Goal: Check status: Check status

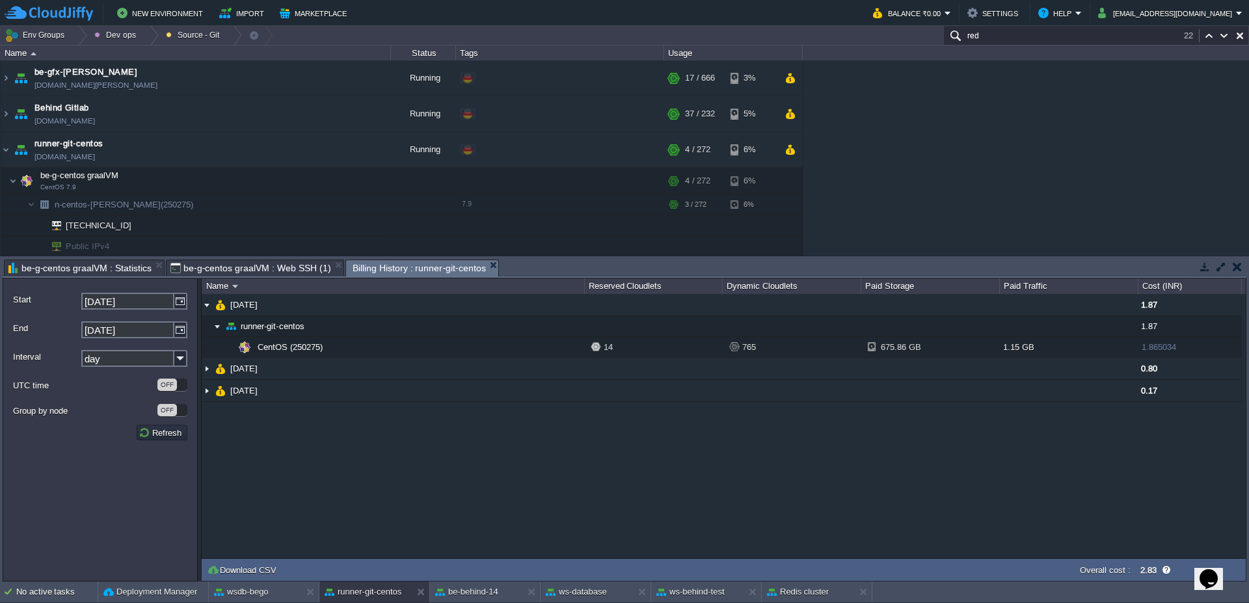
scroll to position [78, 0]
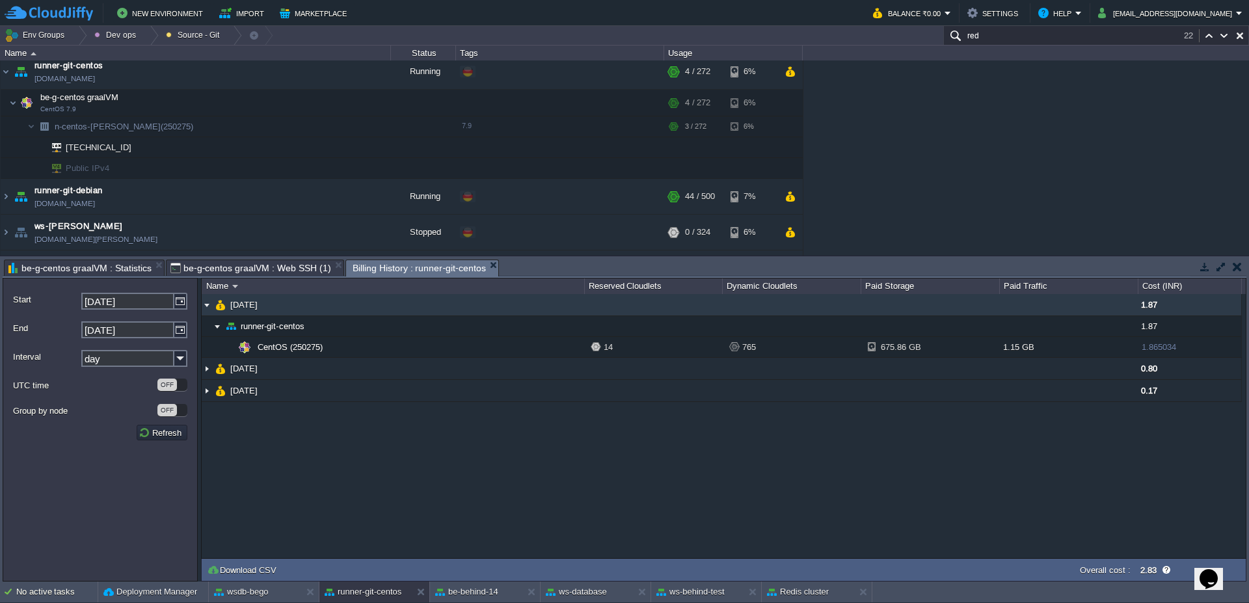
click at [213, 305] on td "[DATE]" at bounding box center [393, 305] width 383 height 22
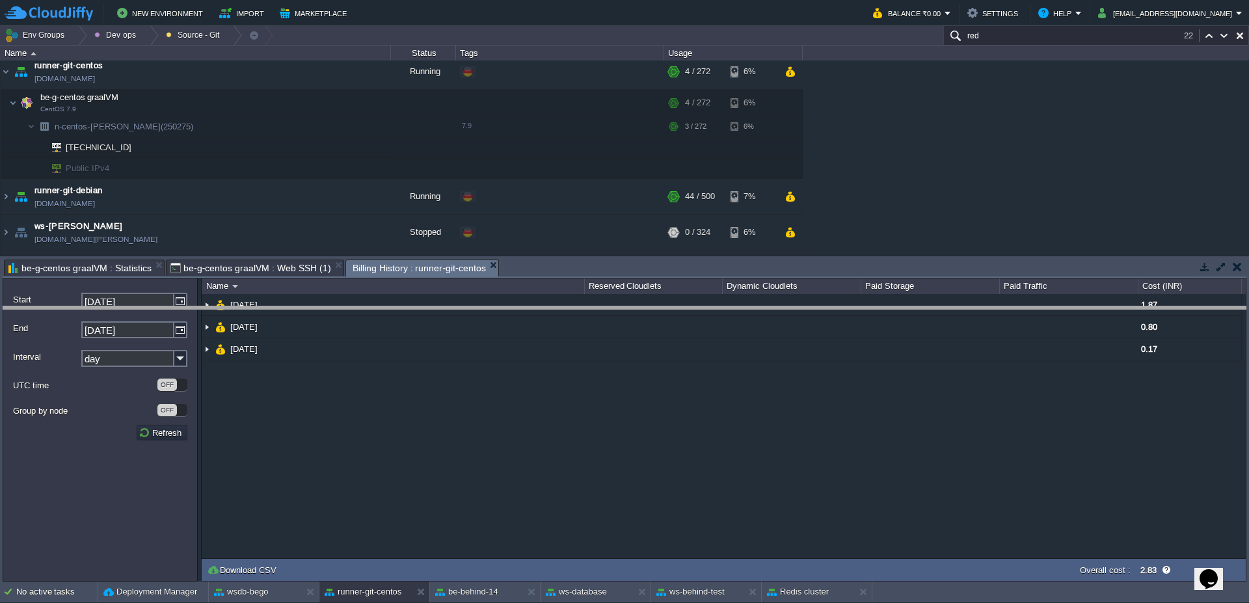
drag, startPoint x: 645, startPoint y: 272, endPoint x: 647, endPoint y: 325, distance: 52.7
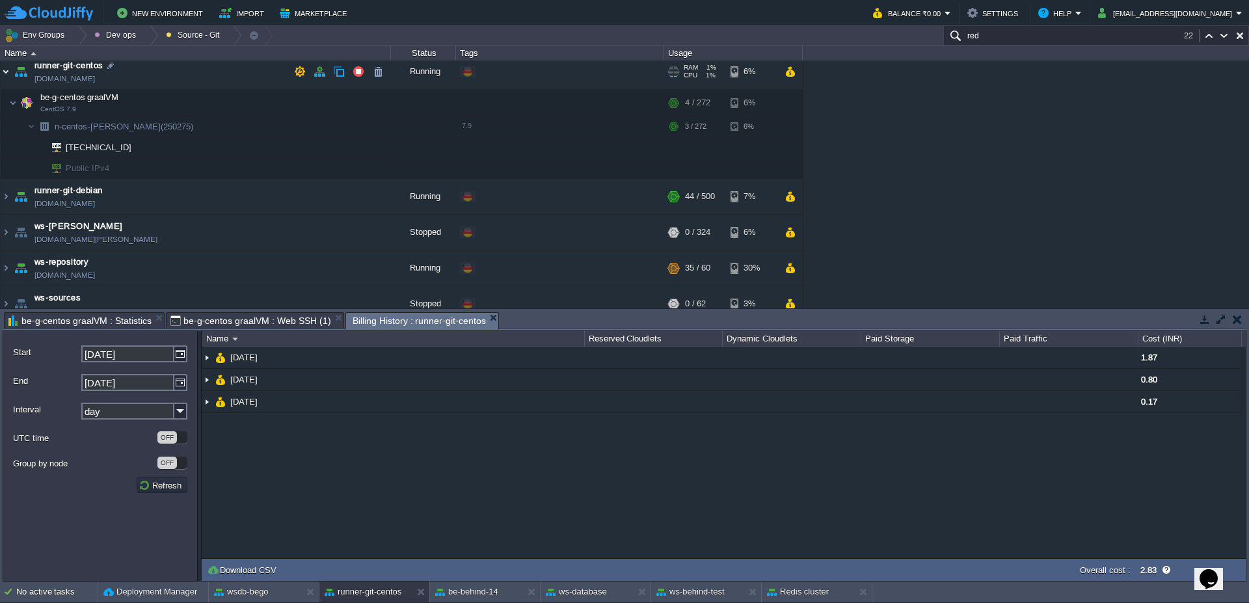
click at [3, 74] on img at bounding box center [6, 71] width 10 height 35
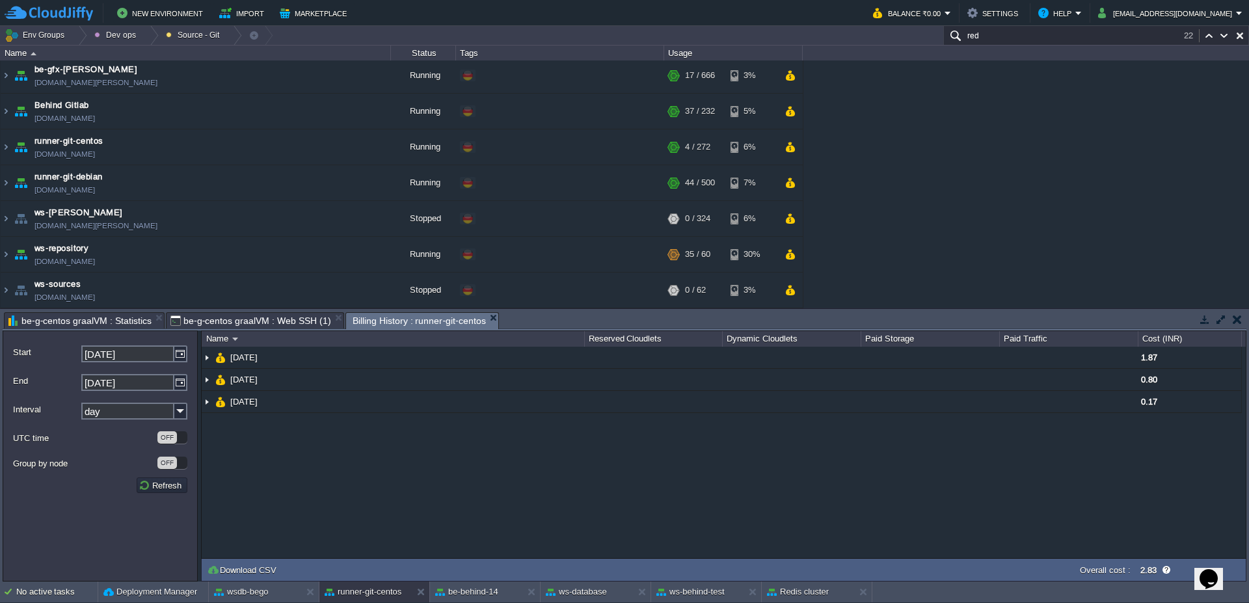
click at [255, 320] on span "be-g-centos graalVM : Web SSH (1)" at bounding box center [250, 321] width 161 height 16
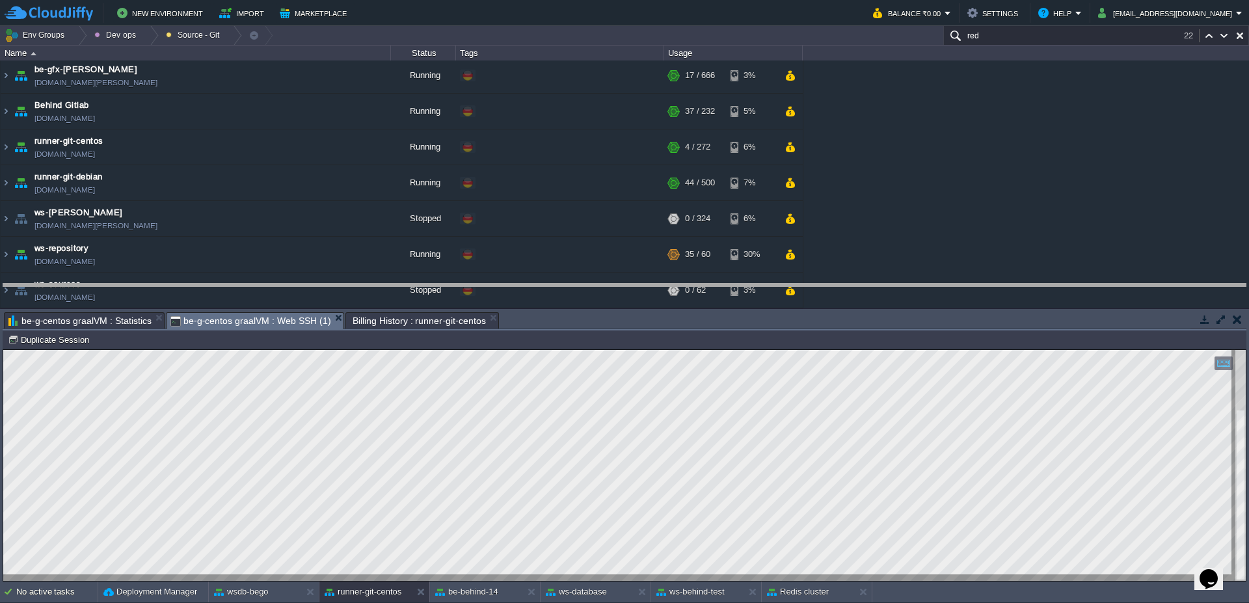
drag, startPoint x: 637, startPoint y: 316, endPoint x: 631, endPoint y: 287, distance: 29.2
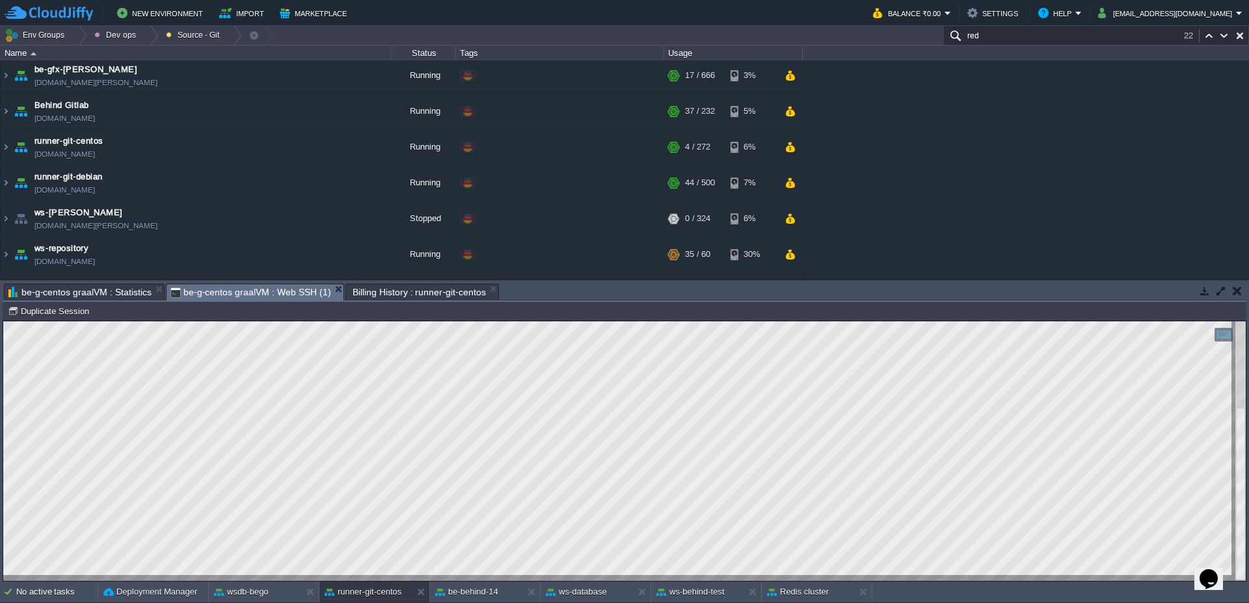
type textarea "scp -v -o StrictHostKeyChecking=no build/gluonfx/aarch64-android/gvm/gfx_app_io…"
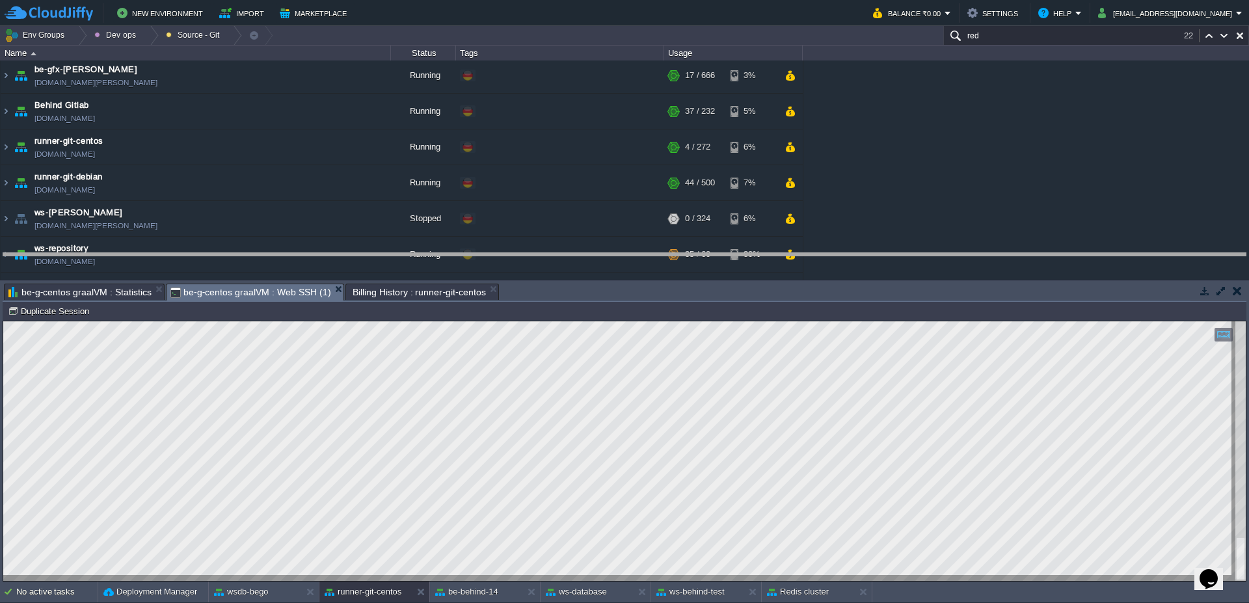
drag, startPoint x: 735, startPoint y: 289, endPoint x: 727, endPoint y: 257, distance: 32.7
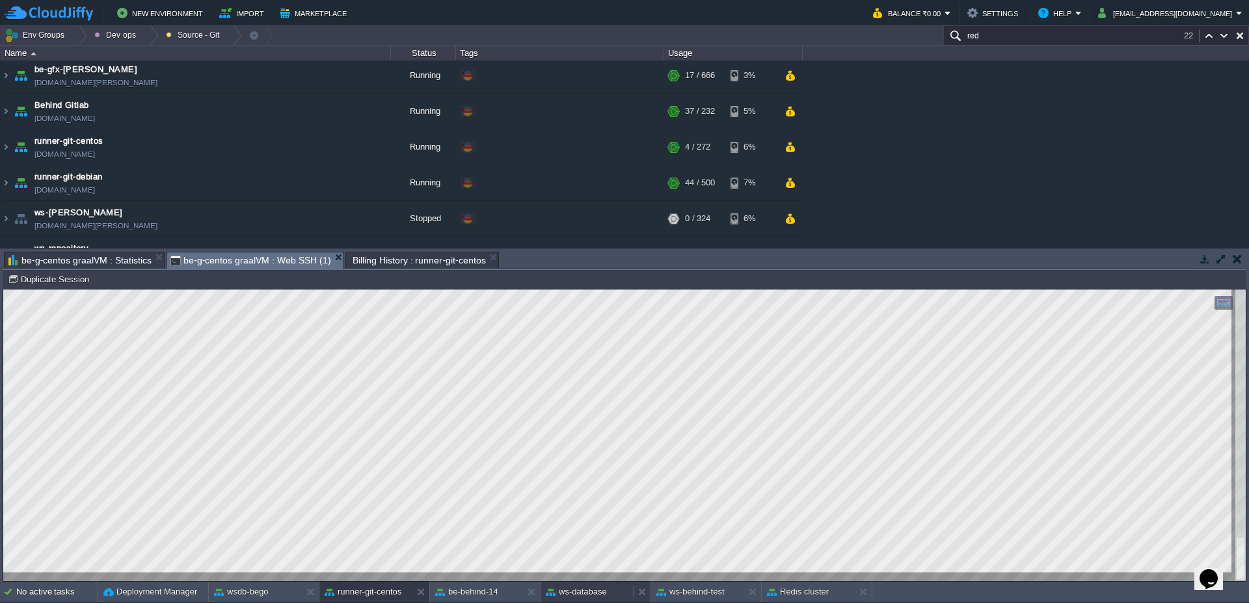
click at [629, 593] on div "ws-database" at bounding box center [587, 592] width 92 height 21
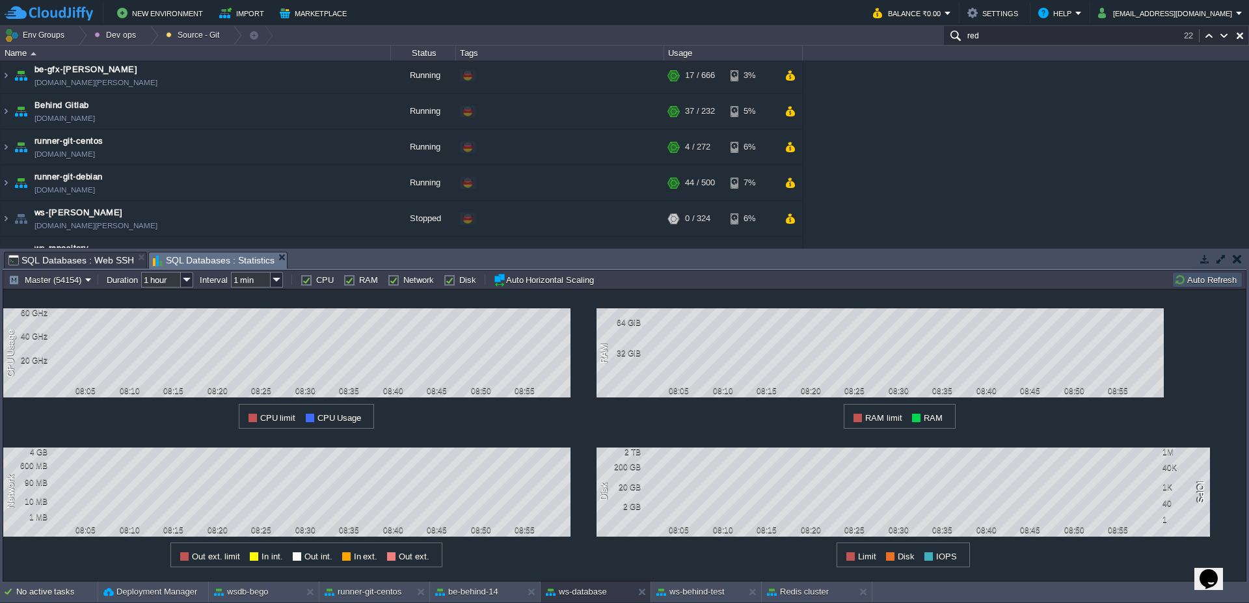
click at [1208, 280] on button "Auto Refresh" at bounding box center [1207, 280] width 66 height 12
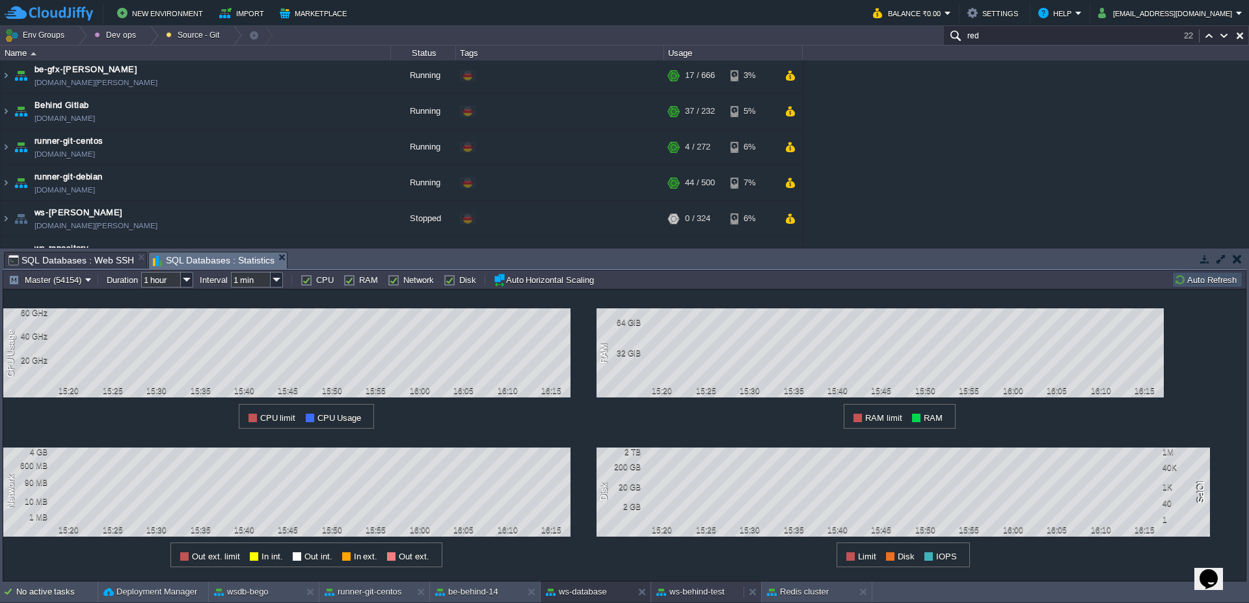
click at [688, 599] on div "ws-behind-test" at bounding box center [697, 592] width 92 height 21
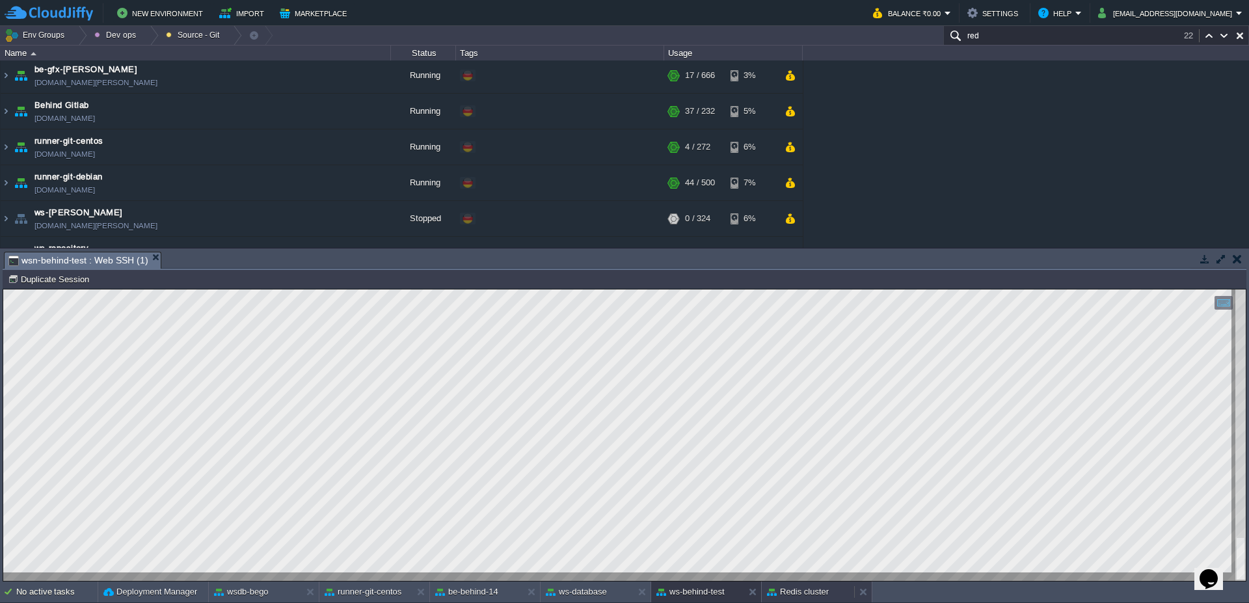
click at [822, 593] on button "Redis cluster" at bounding box center [798, 592] width 62 height 13
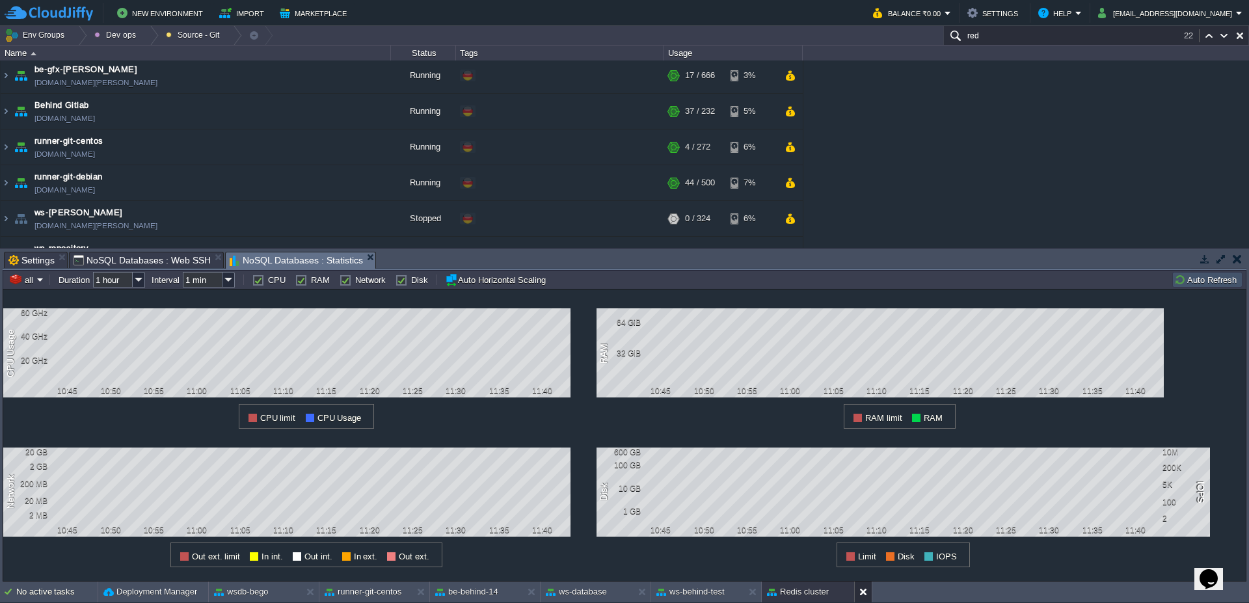
click at [864, 592] on button at bounding box center [865, 592] width 13 height 13
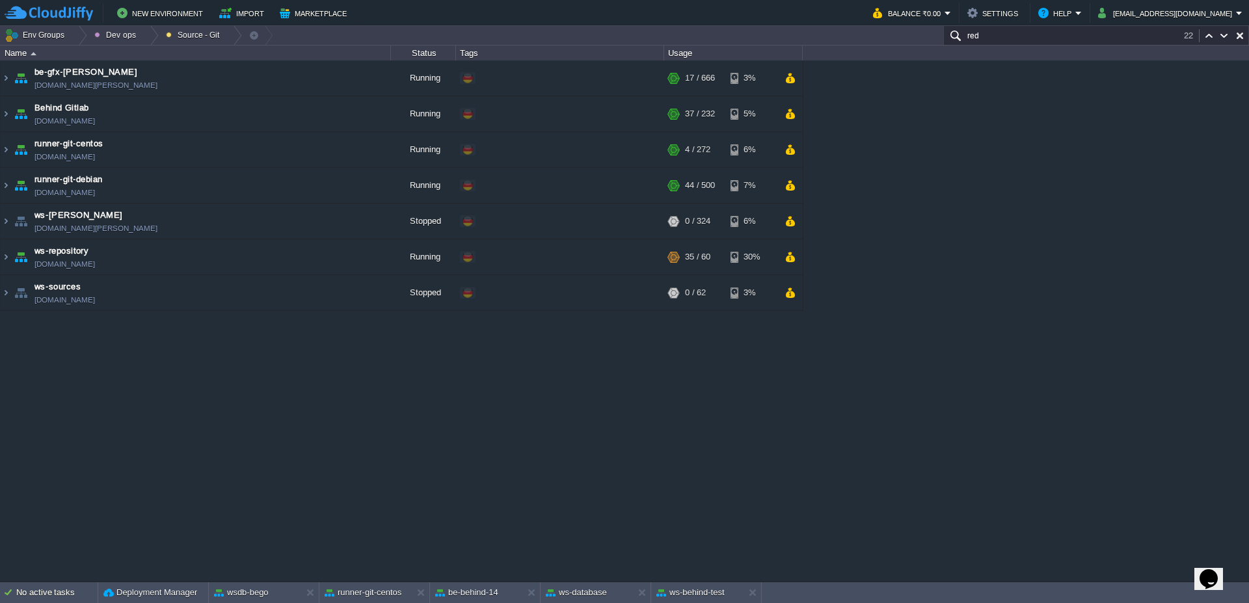
scroll to position [0, 0]
click at [343, 602] on div "runner-git-centos" at bounding box center [365, 592] width 92 height 21
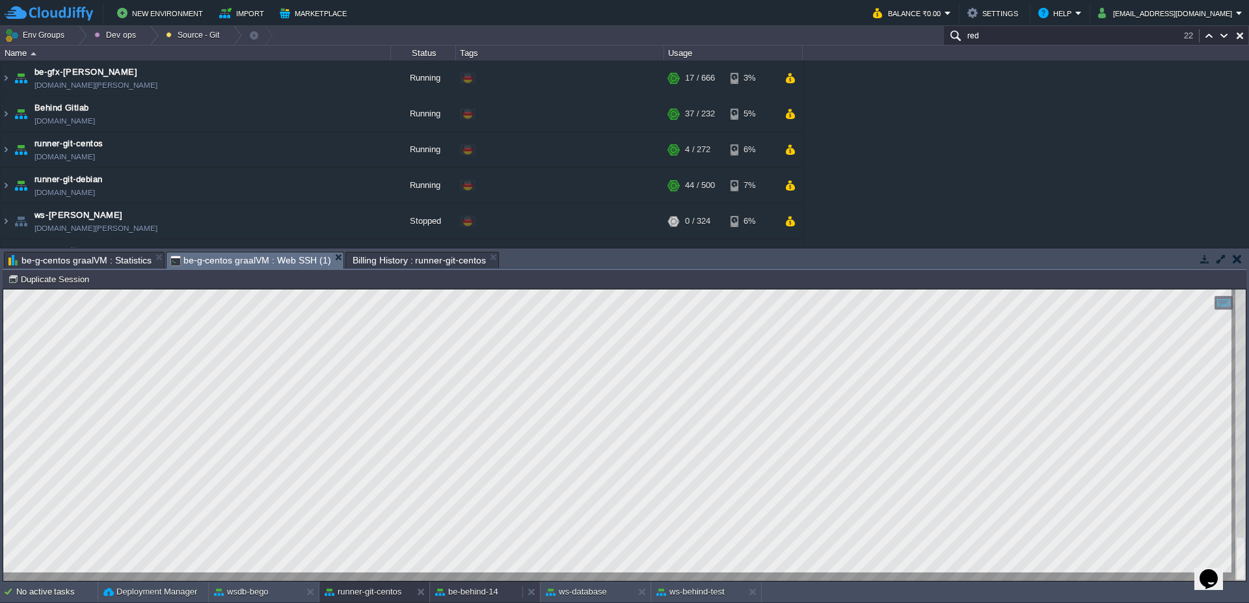
click at [461, 594] on button "be-behind-14" at bounding box center [466, 592] width 63 height 13
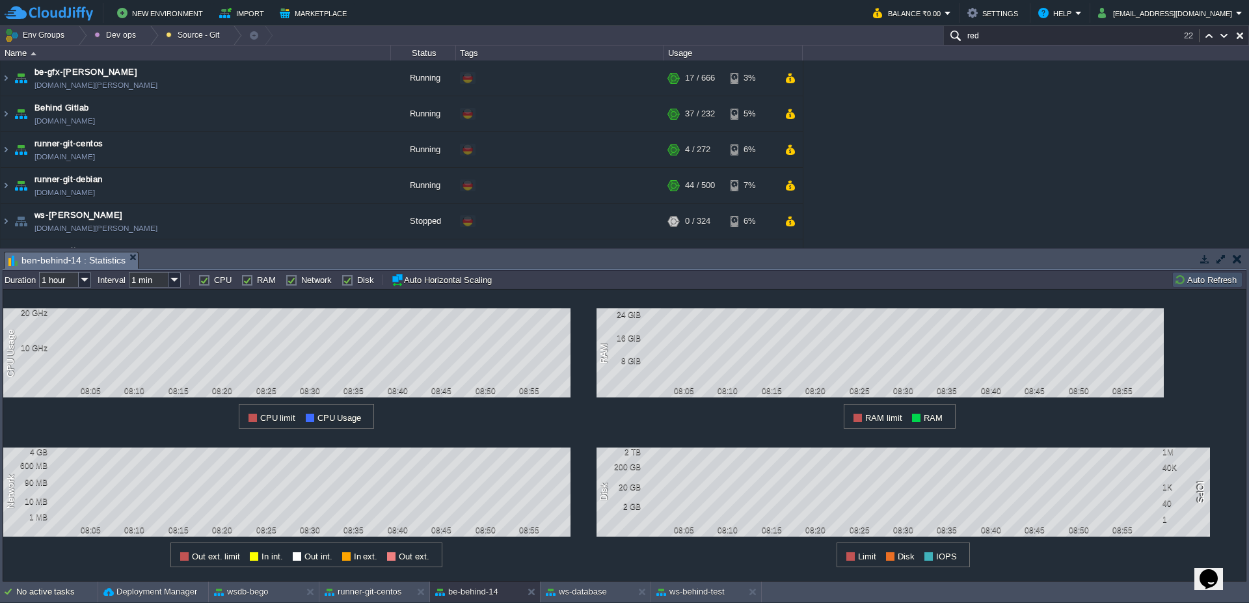
click at [1212, 281] on button "Auto Refresh" at bounding box center [1207, 280] width 66 height 12
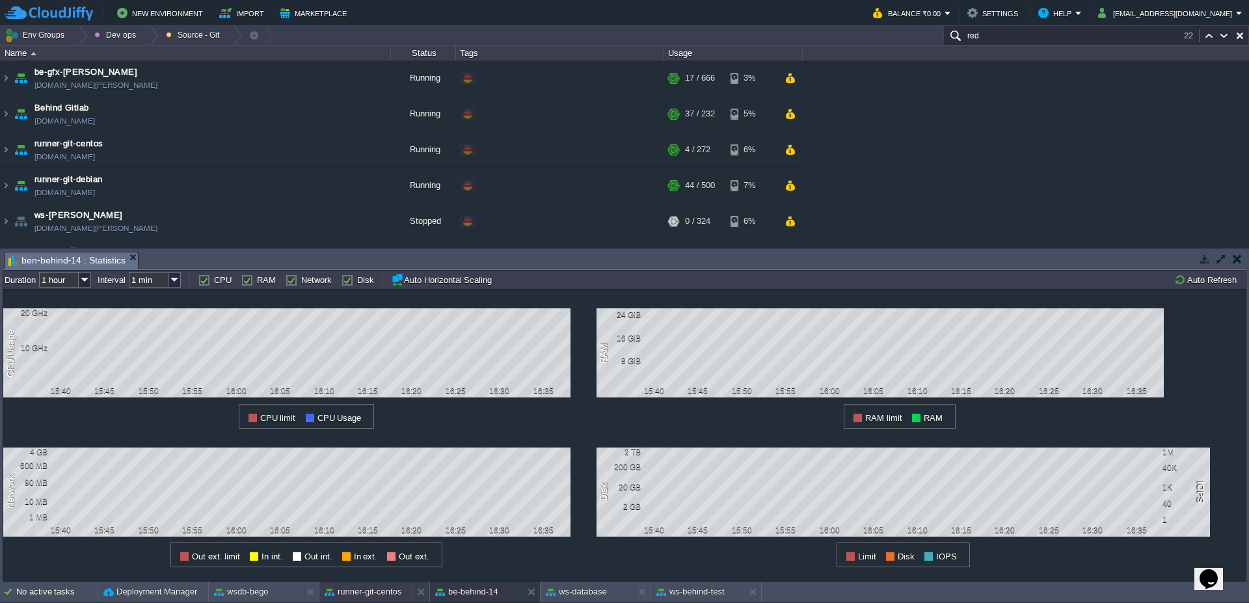
click at [367, 597] on button "runner-git-centos" at bounding box center [363, 592] width 77 height 13
